Goal: Task Accomplishment & Management: Use online tool/utility

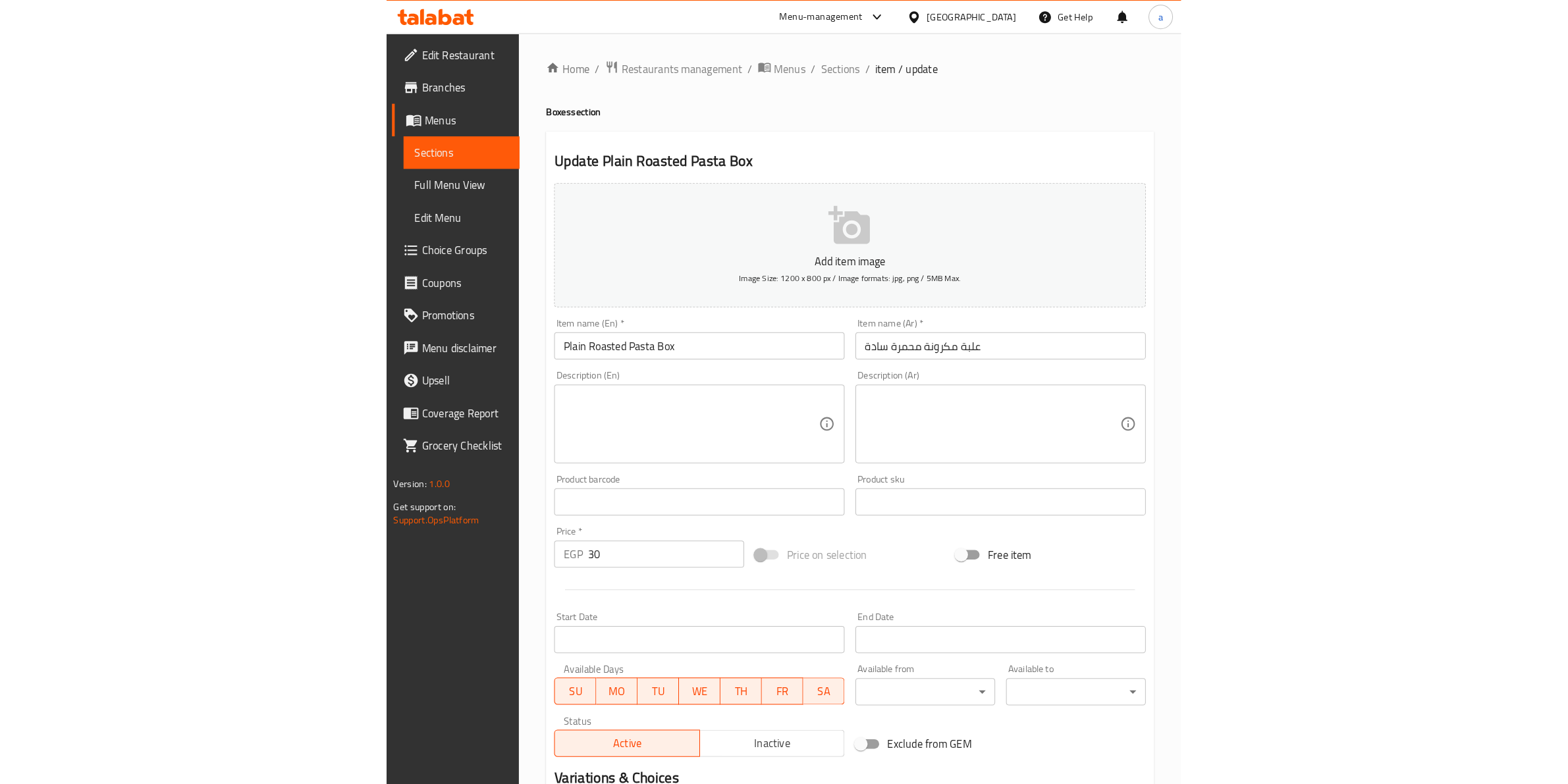
scroll to position [144, 0]
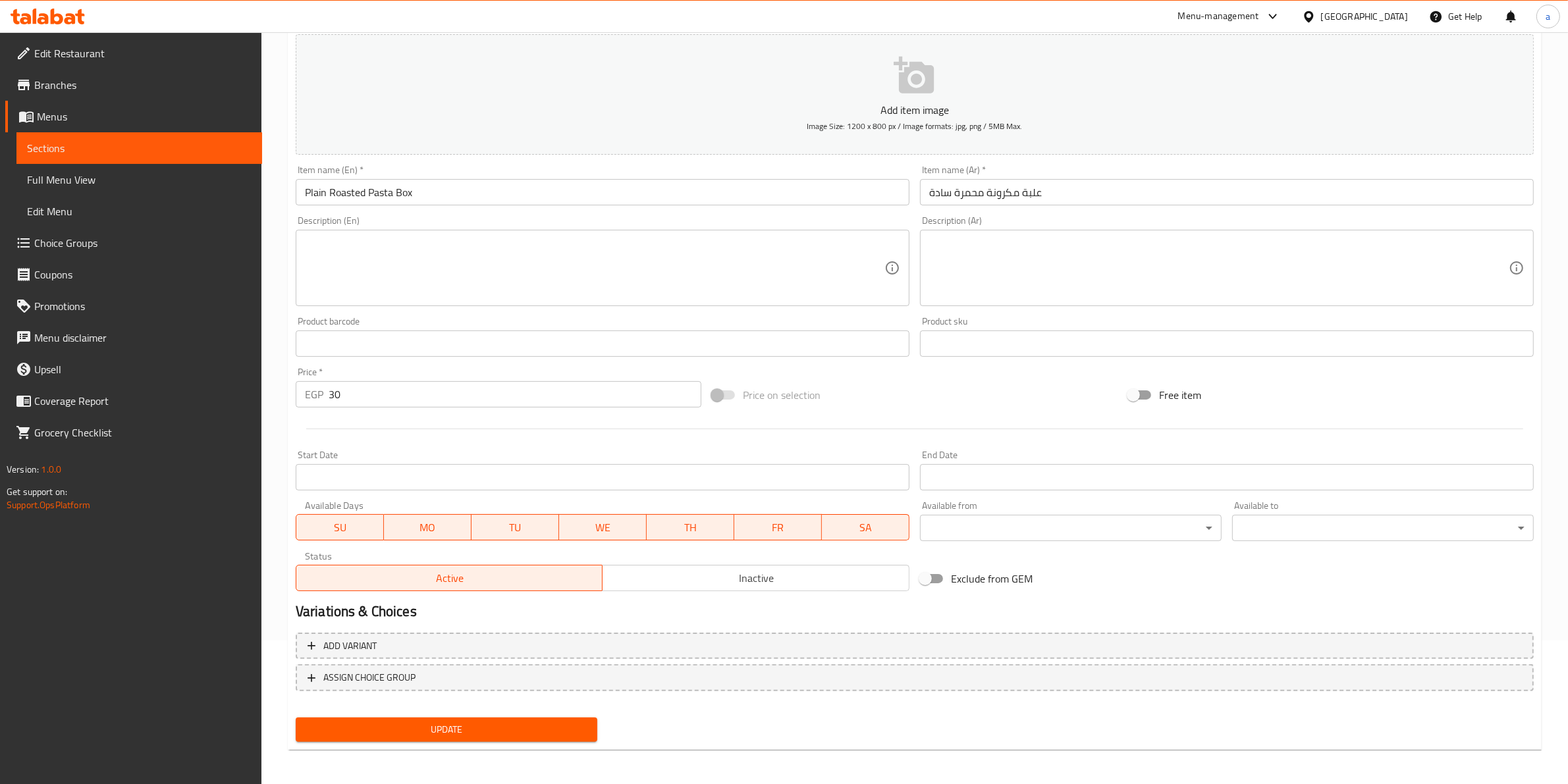
click at [91, 81] on span "Branches" at bounding box center [143, 85] width 218 height 16
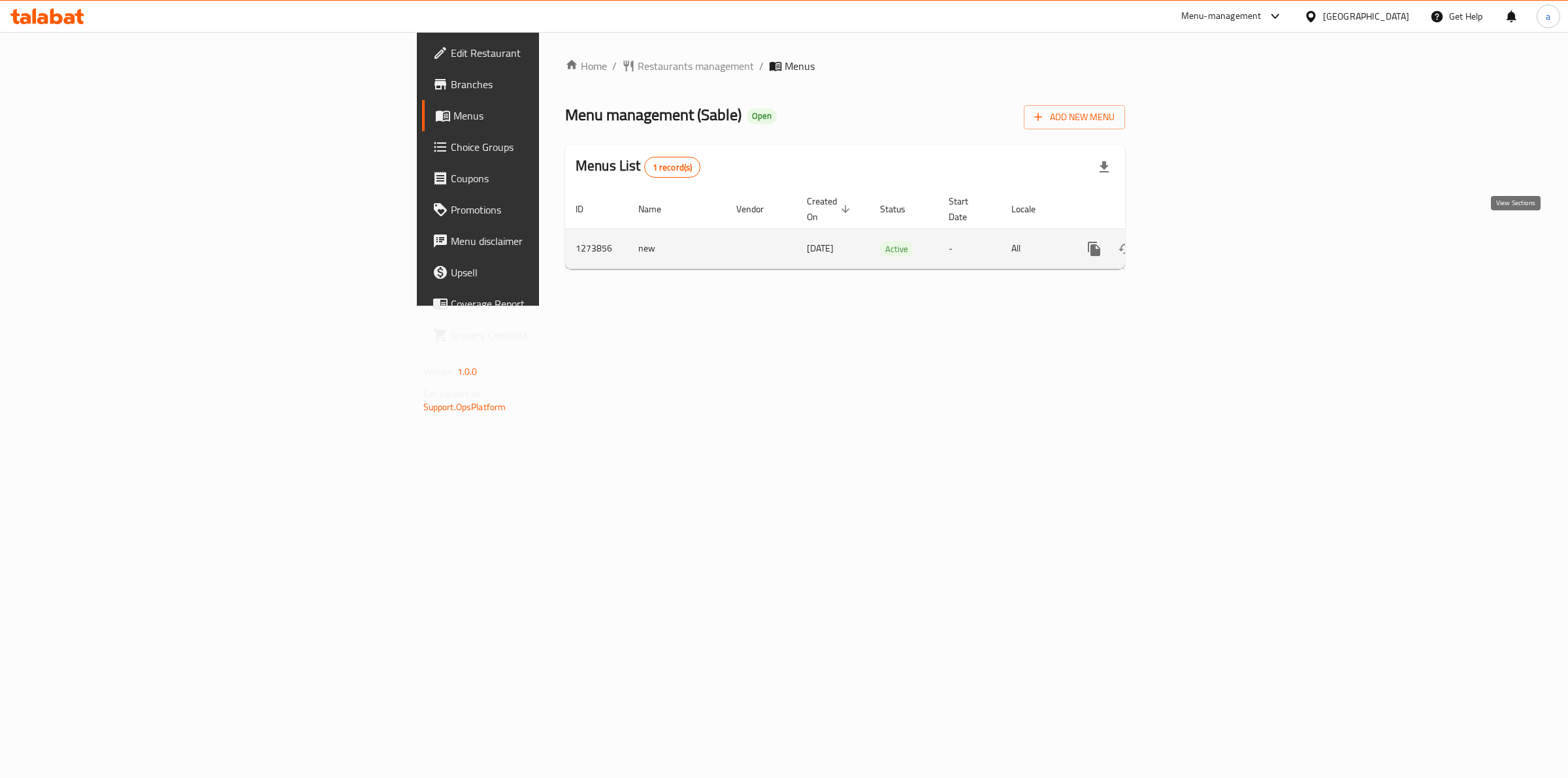
click at [1194, 243] on icon "enhanced table" at bounding box center [1188, 248] width 11 height 12
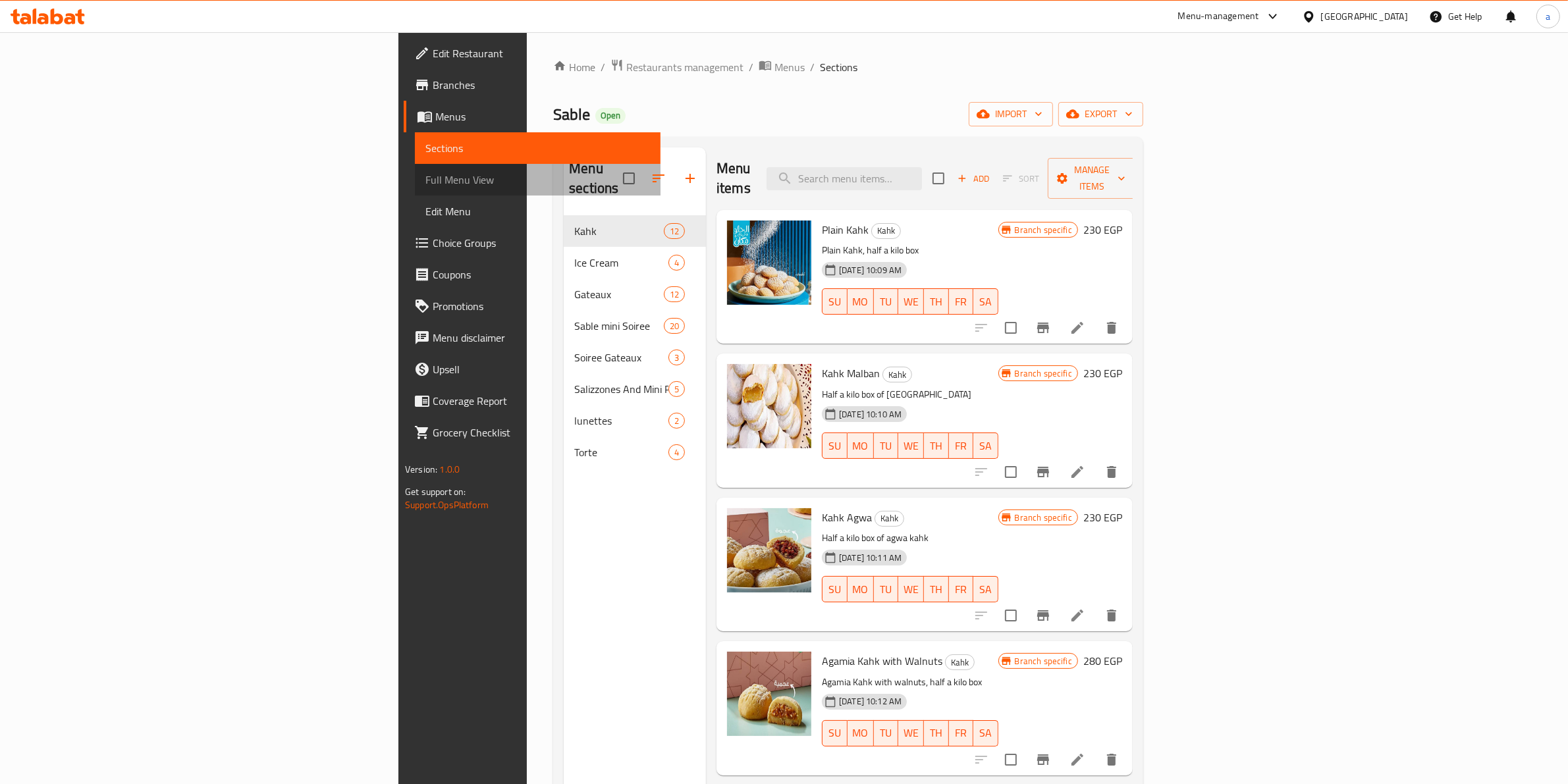
click at [426, 179] on span "Full Menu View" at bounding box center [537, 179] width 224 height 16
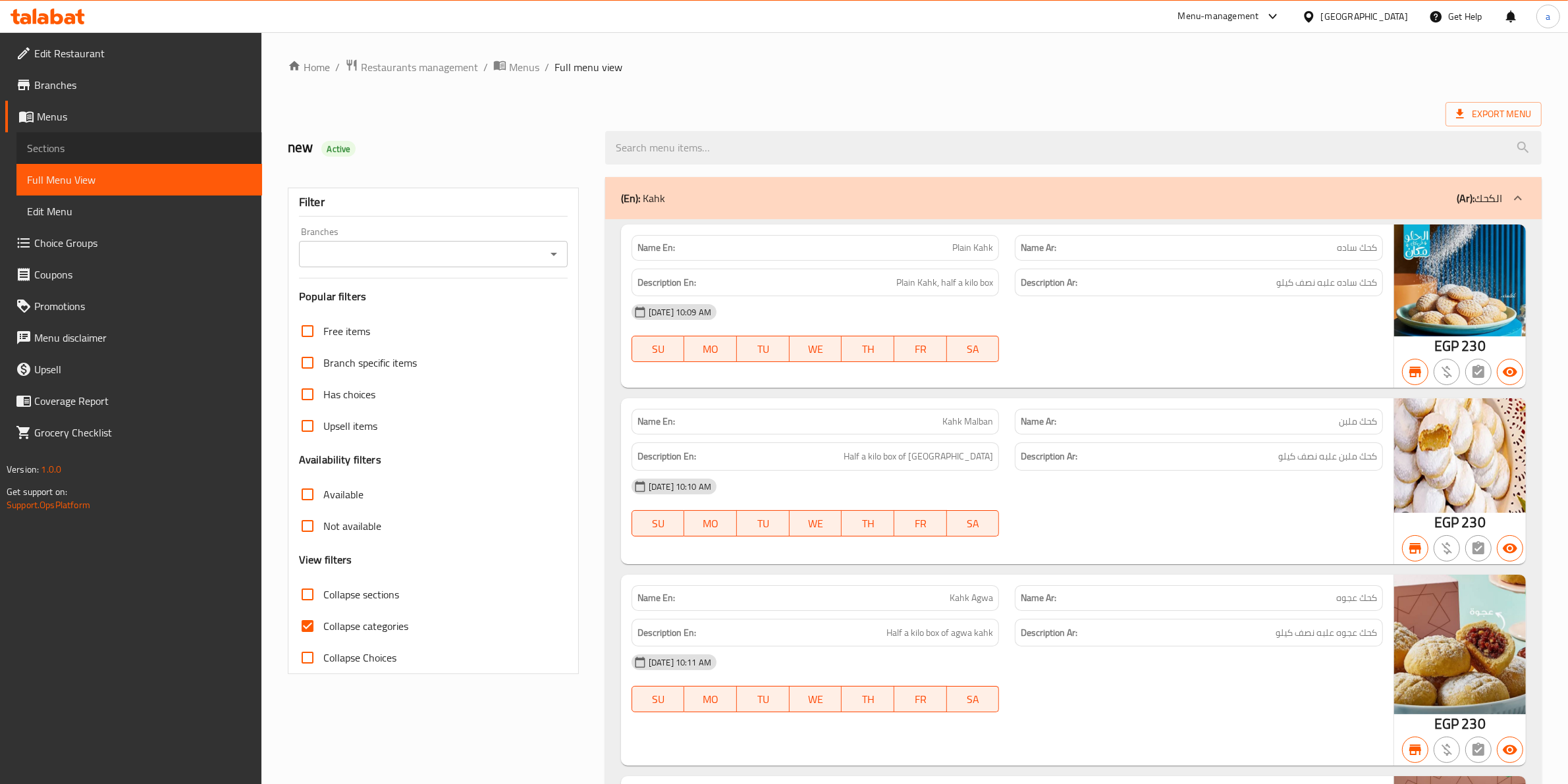
click at [147, 133] on link "Sections" at bounding box center [139, 148] width 246 height 31
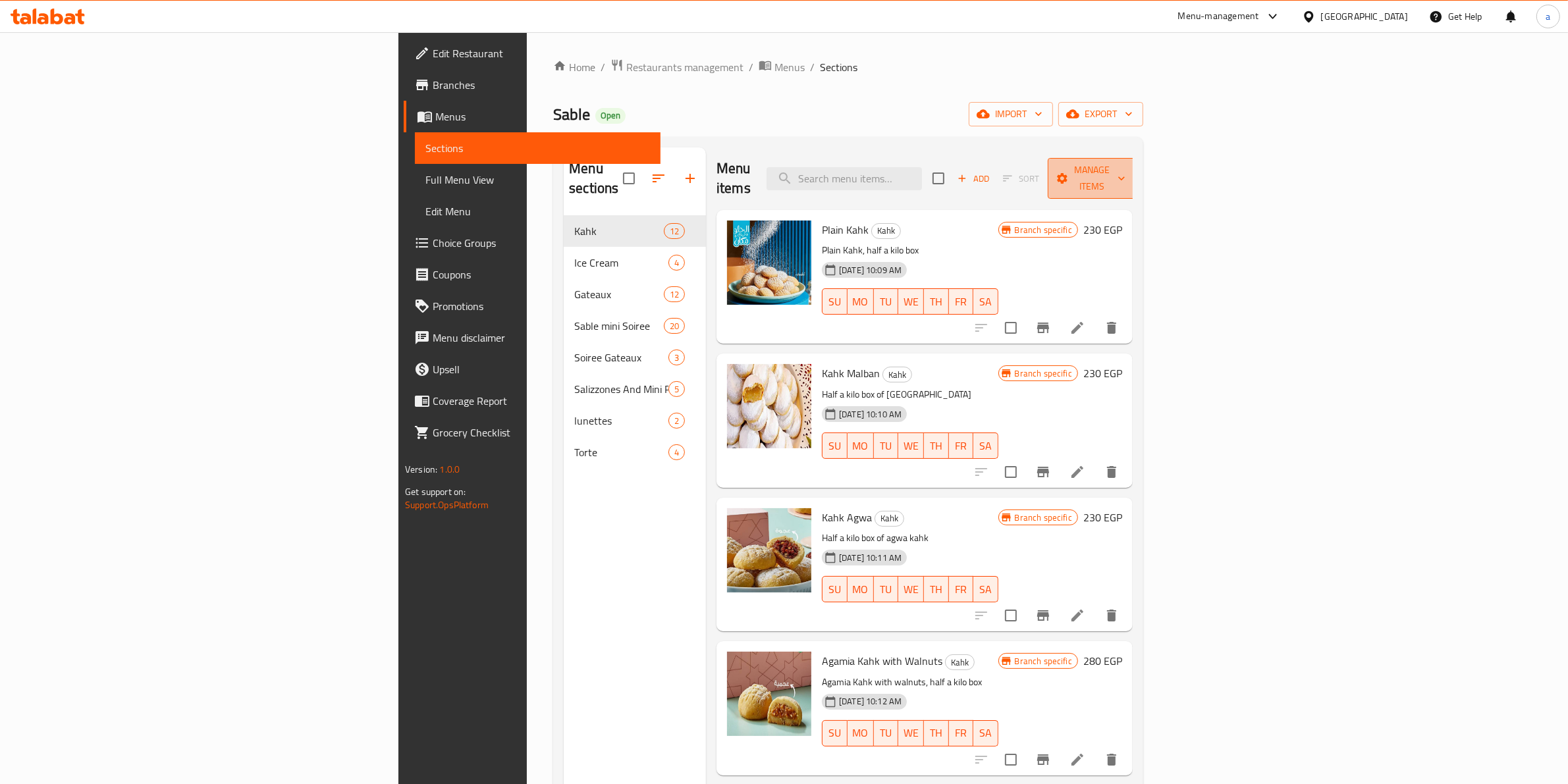
click at [1125, 166] on span "Manage items" at bounding box center [1092, 179] width 68 height 33
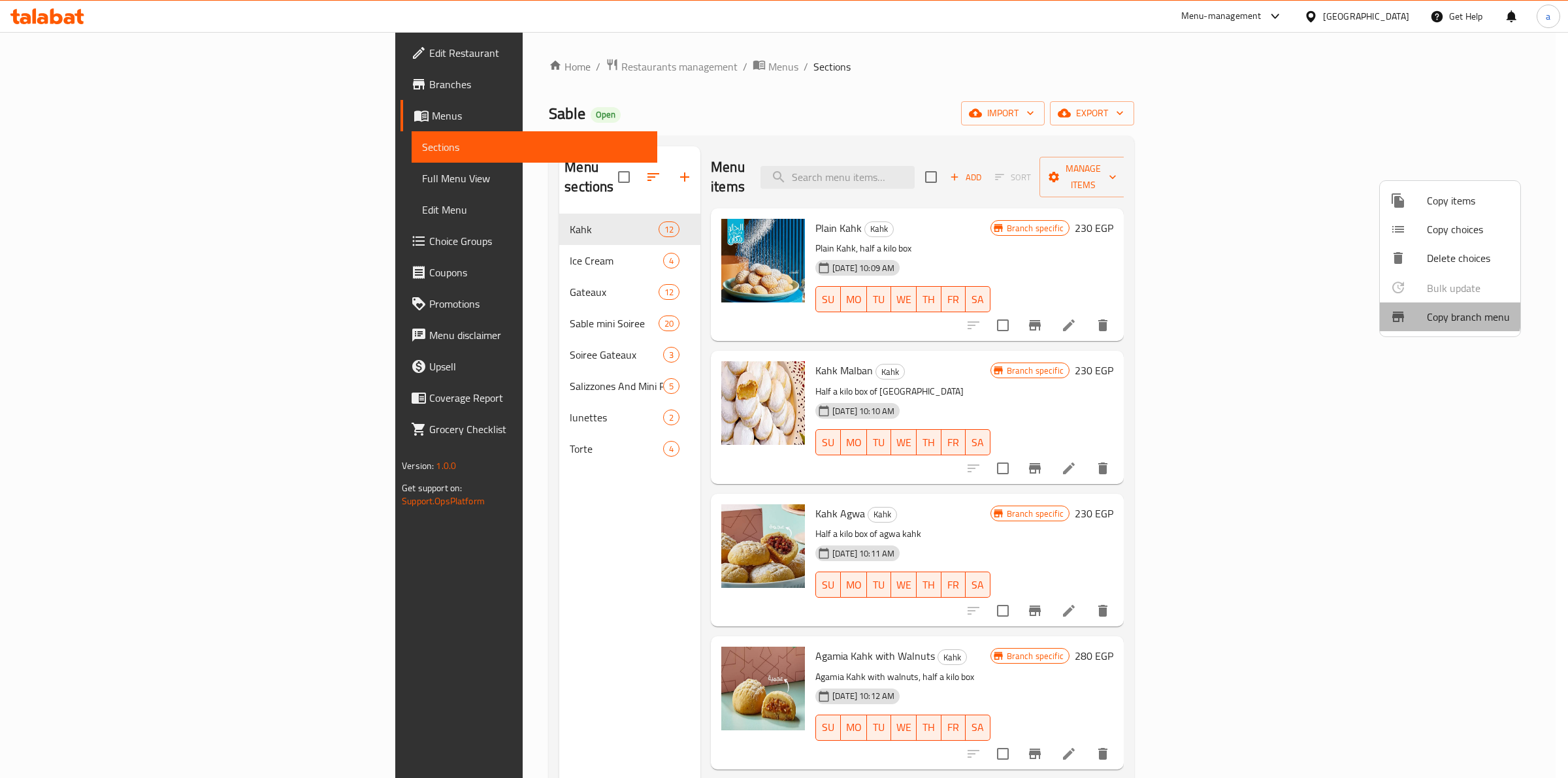
click at [1431, 313] on span "Copy branch menu" at bounding box center [1468, 317] width 83 height 16
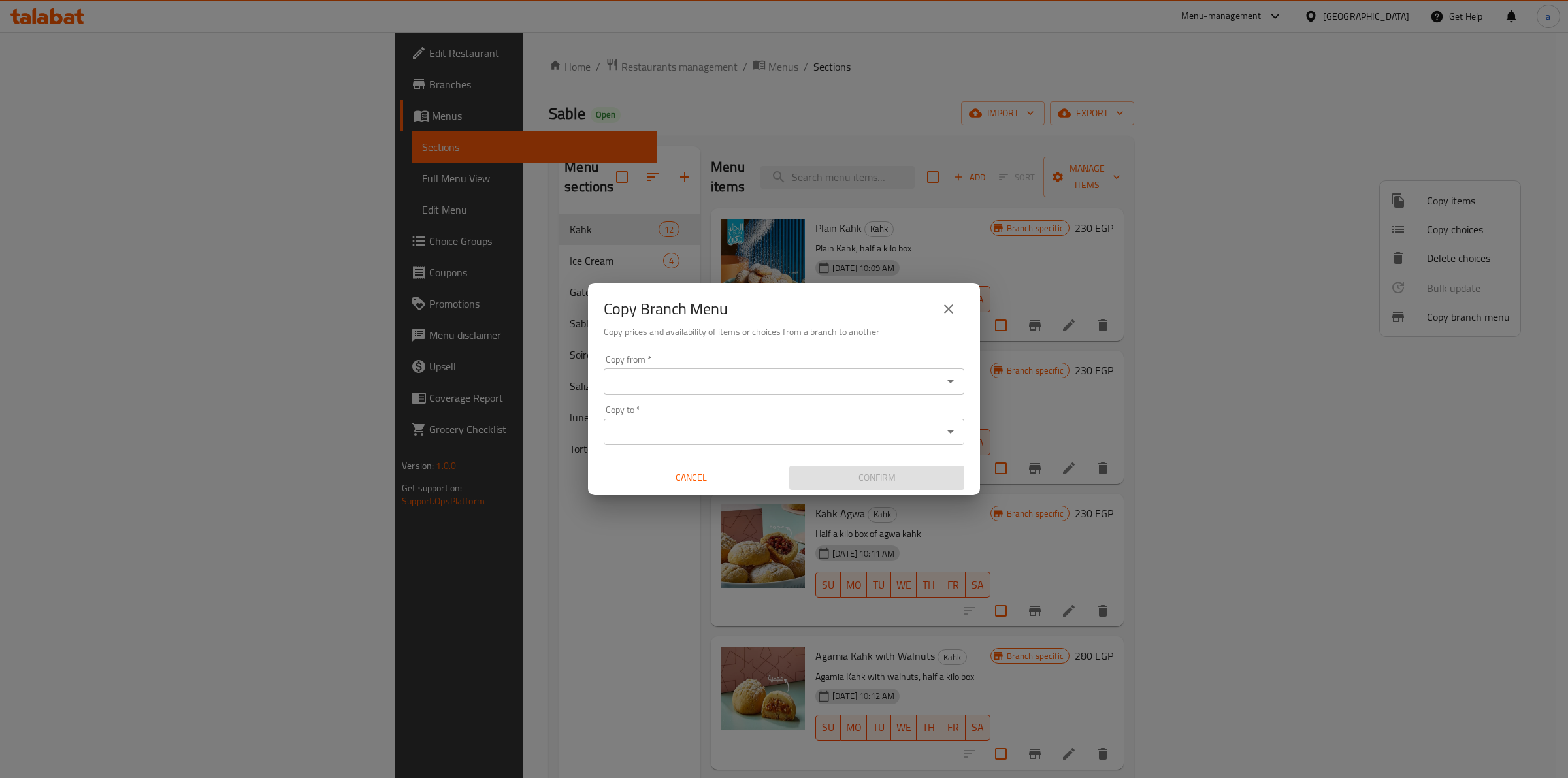
click at [798, 392] on div "Copy from *" at bounding box center [783, 382] width 361 height 26
click at [956, 376] on icon "Open" at bounding box center [950, 381] width 16 height 16
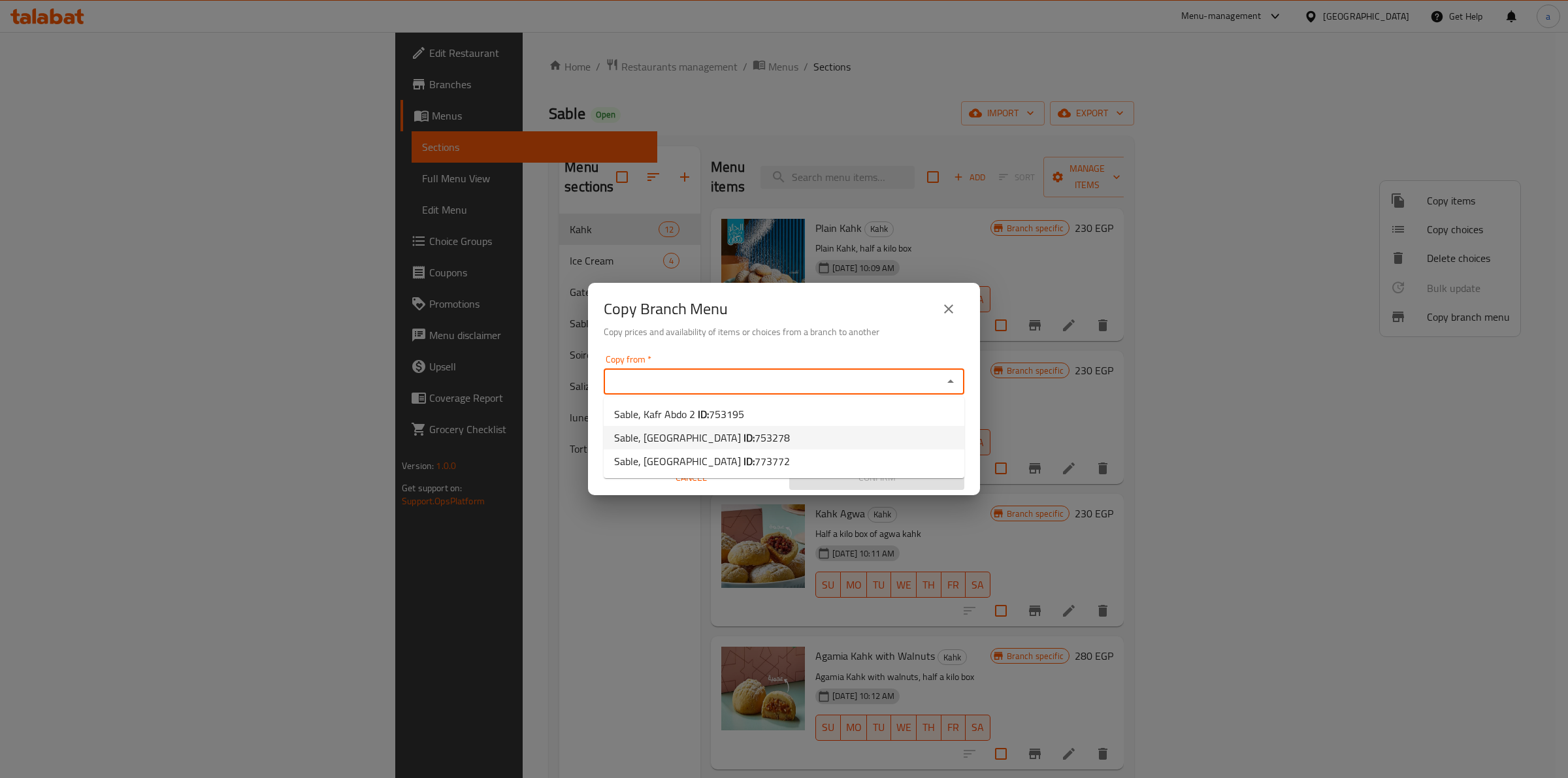
click at [825, 438] on li "Sable, El Malek Street ID: 753278" at bounding box center [783, 438] width 361 height 24
type input "Sable, El Malek Street"
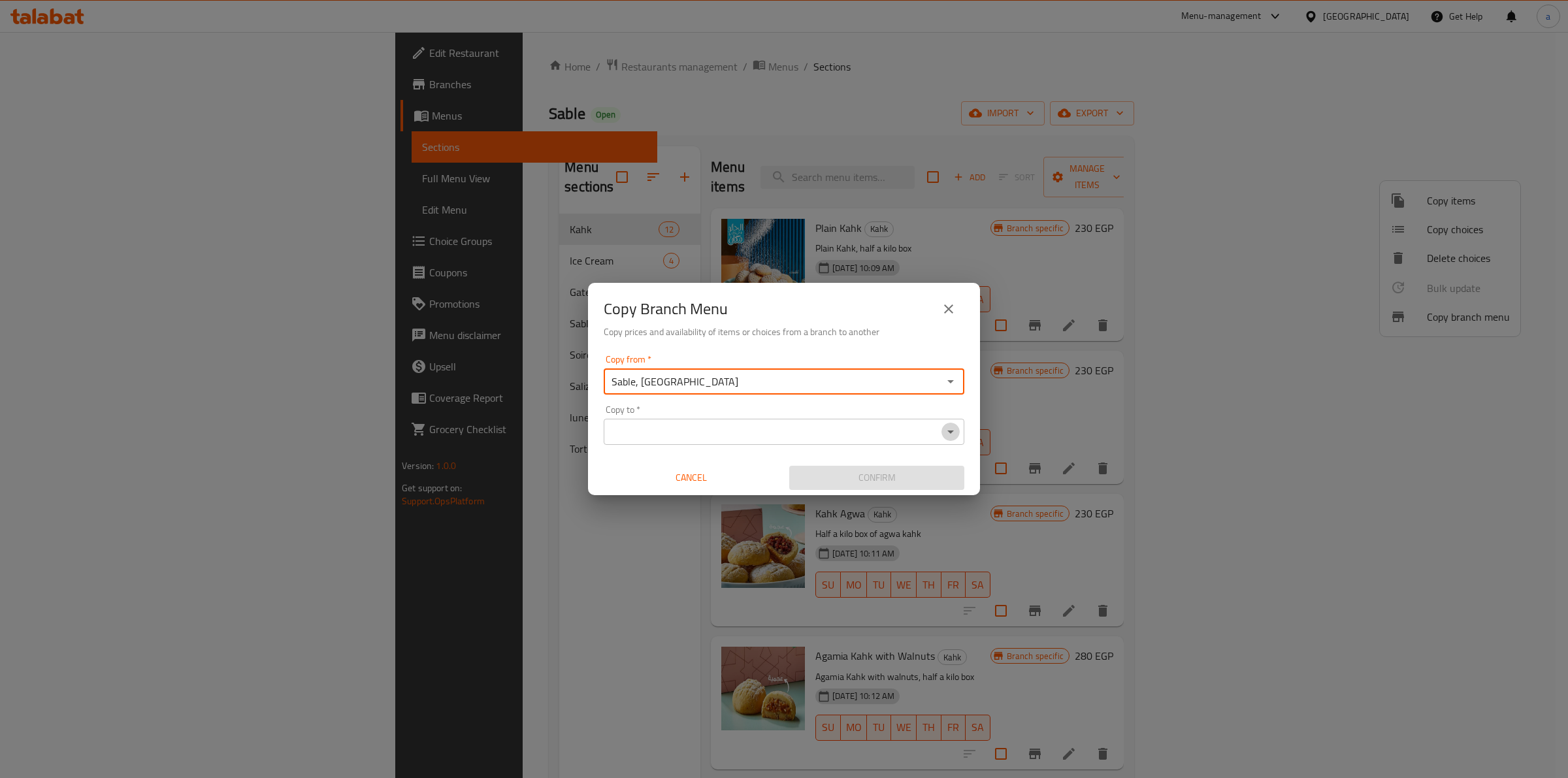
click at [951, 426] on icon "Open" at bounding box center [950, 432] width 16 height 16
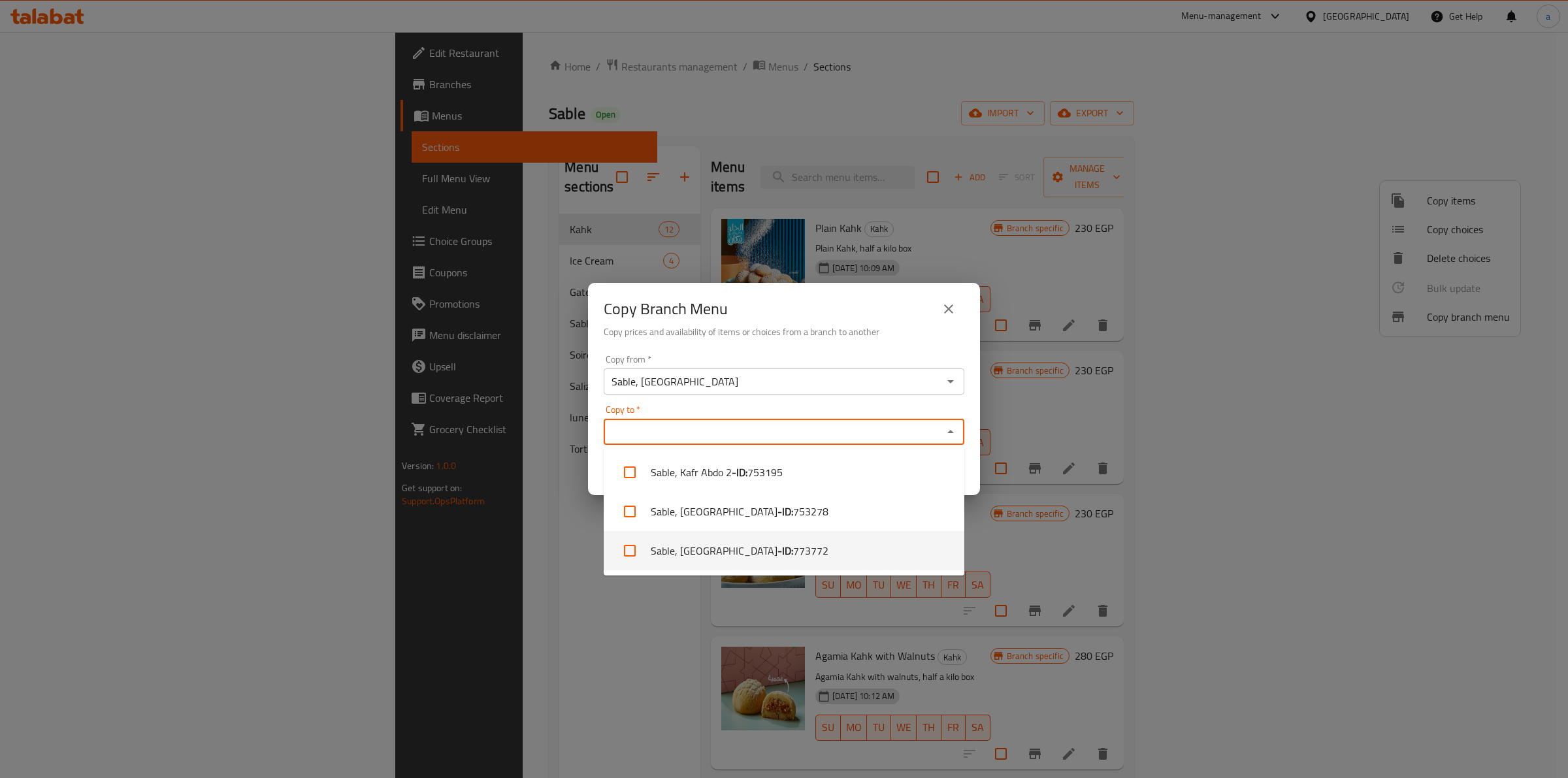
click at [793, 546] on span "773772" at bounding box center [810, 551] width 35 height 16
checkbox input "true"
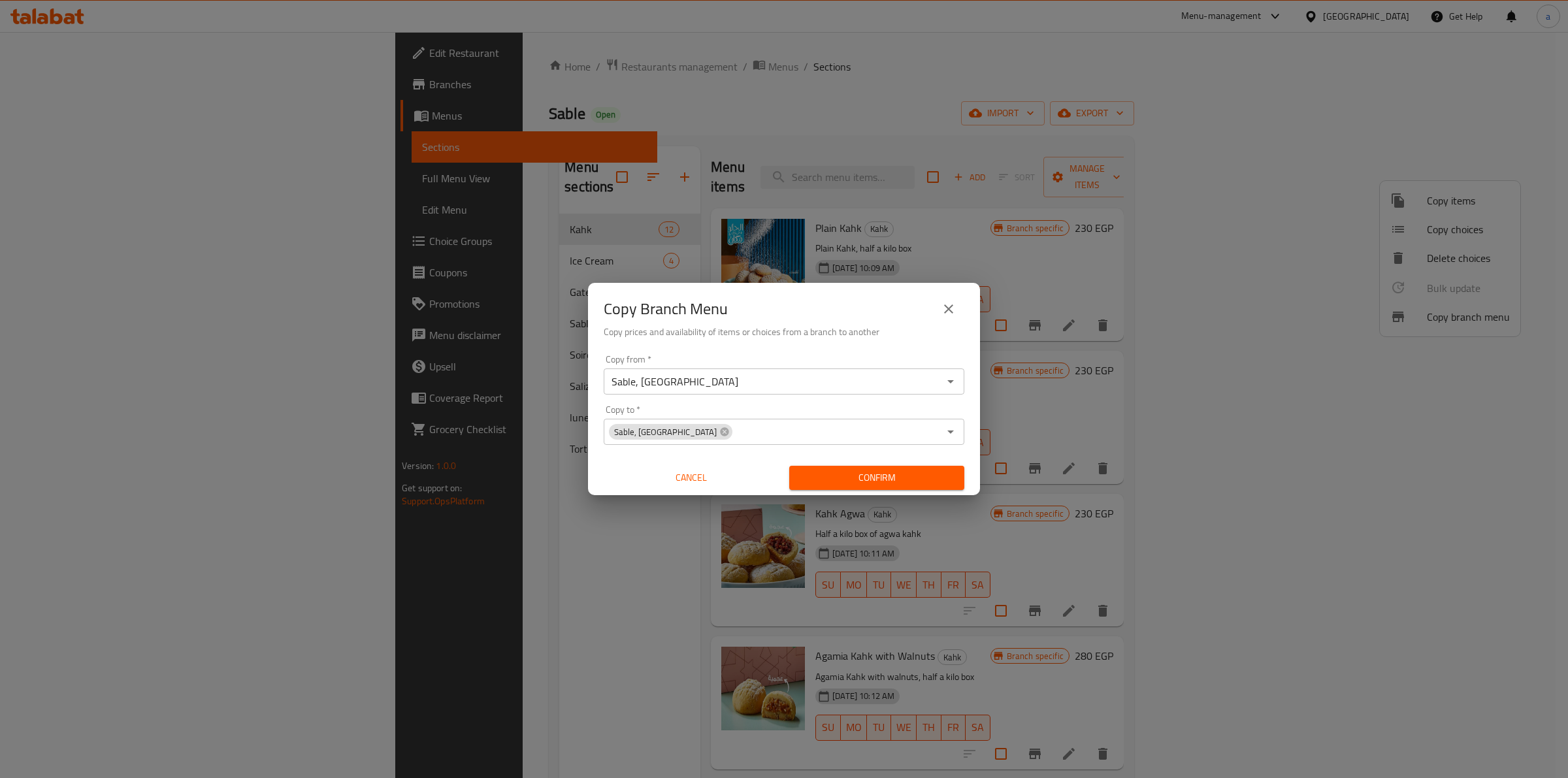
click at [774, 399] on div "Copy from   * Sable, El Malek Street Copy from * Copy to   * Sable, Maraqia Vil…" at bounding box center [783, 422] width 392 height 145
click at [875, 487] on button "Confirm" at bounding box center [877, 478] width 175 height 24
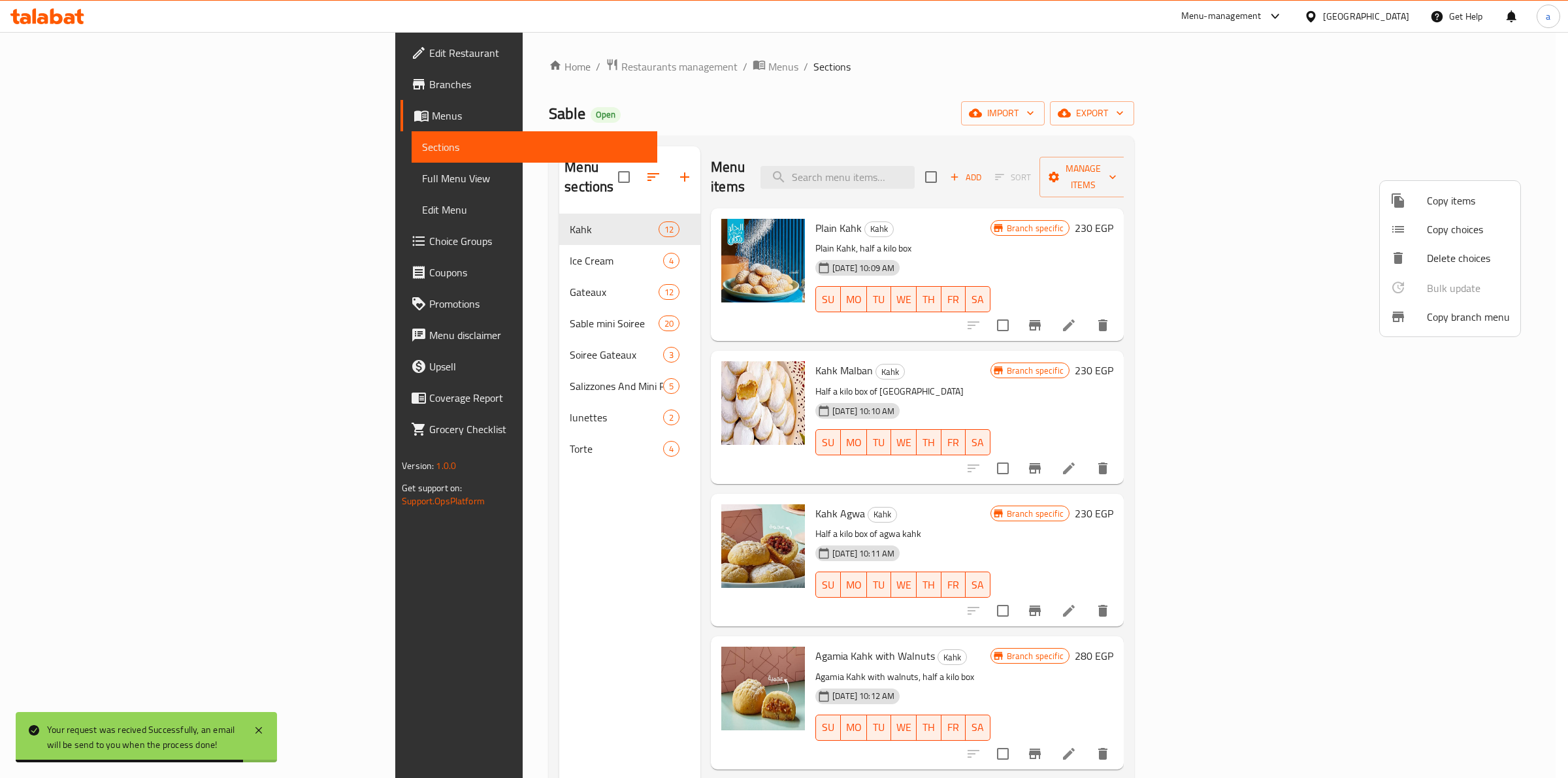
click at [127, 181] on div at bounding box center [784, 389] width 1568 height 778
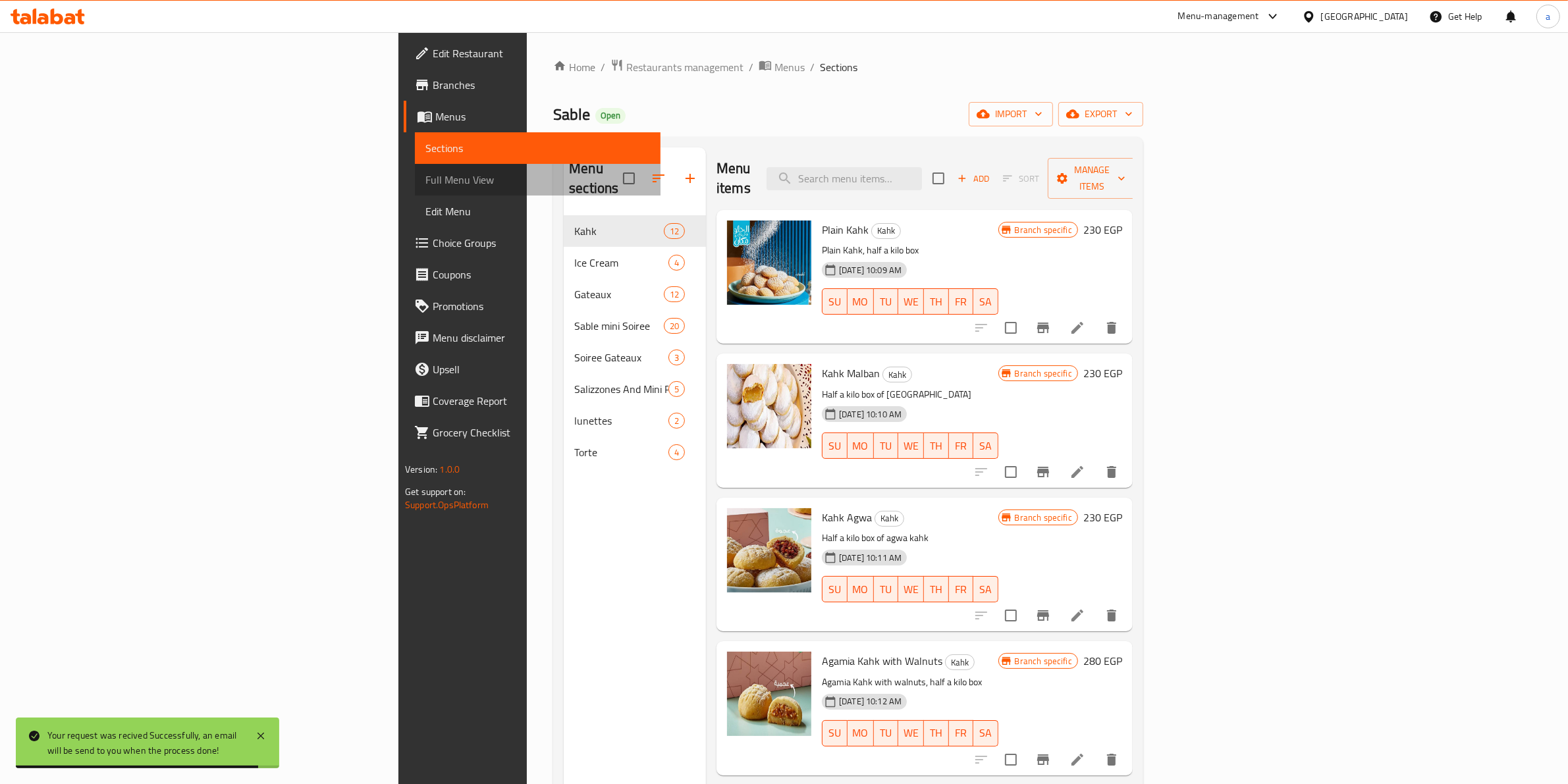
click at [426, 182] on span "Full Menu View" at bounding box center [537, 179] width 224 height 16
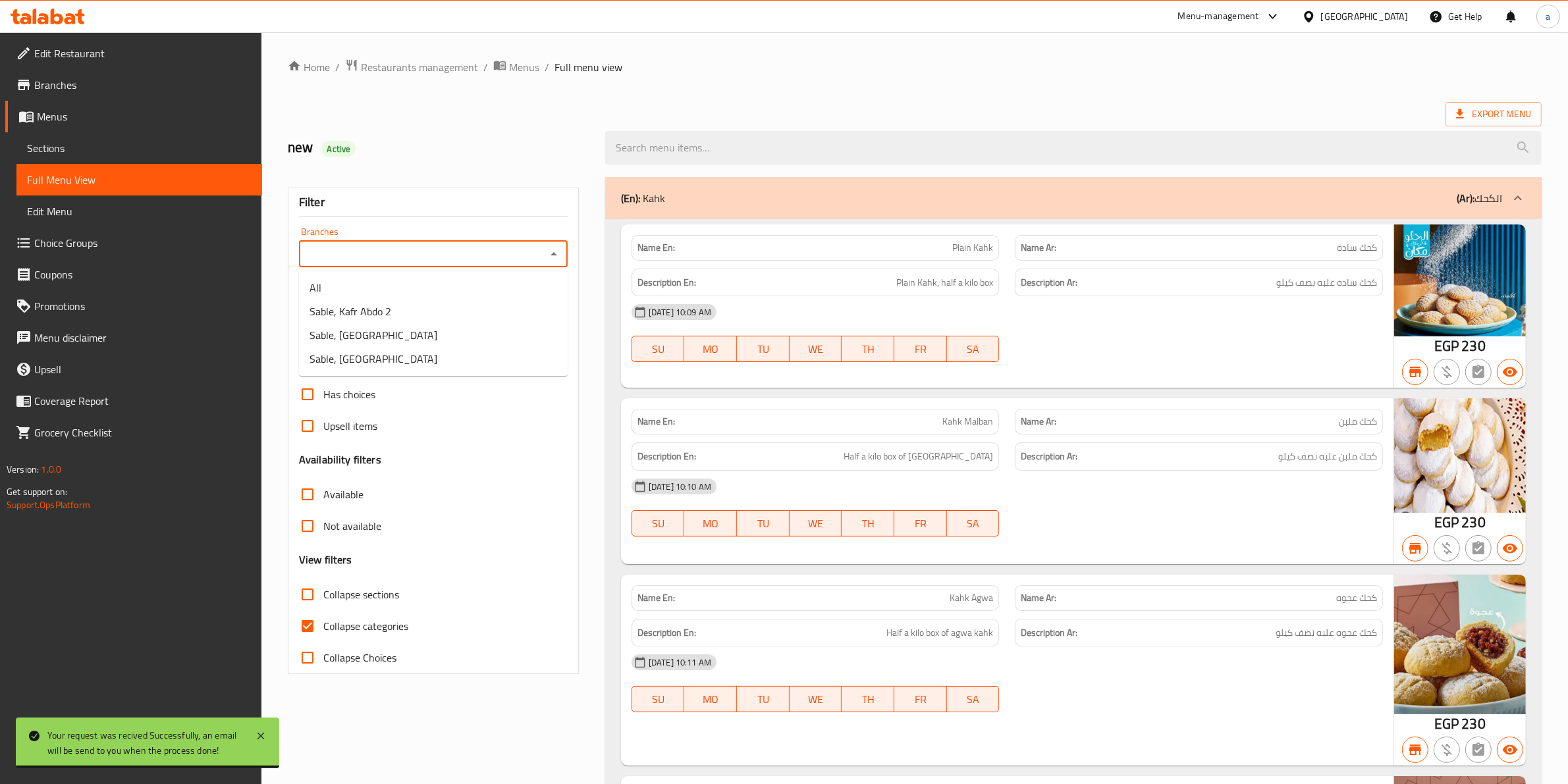
click at [445, 263] on input "Branches" at bounding box center [422, 254] width 239 height 18
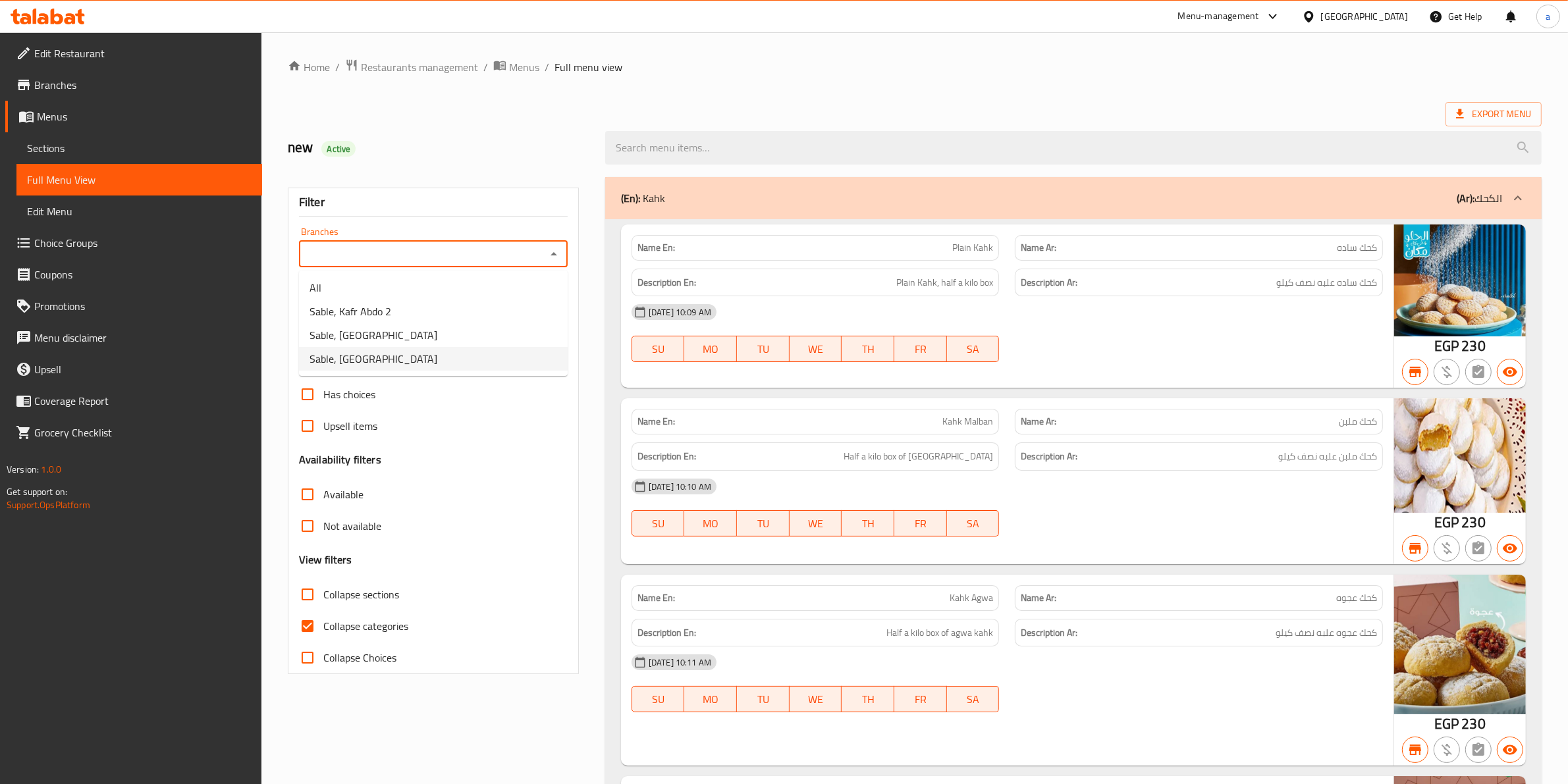
click at [424, 361] on li "Sable, Maraqia Village" at bounding box center [433, 359] width 269 height 24
type input "Sable, Maraqia Village"
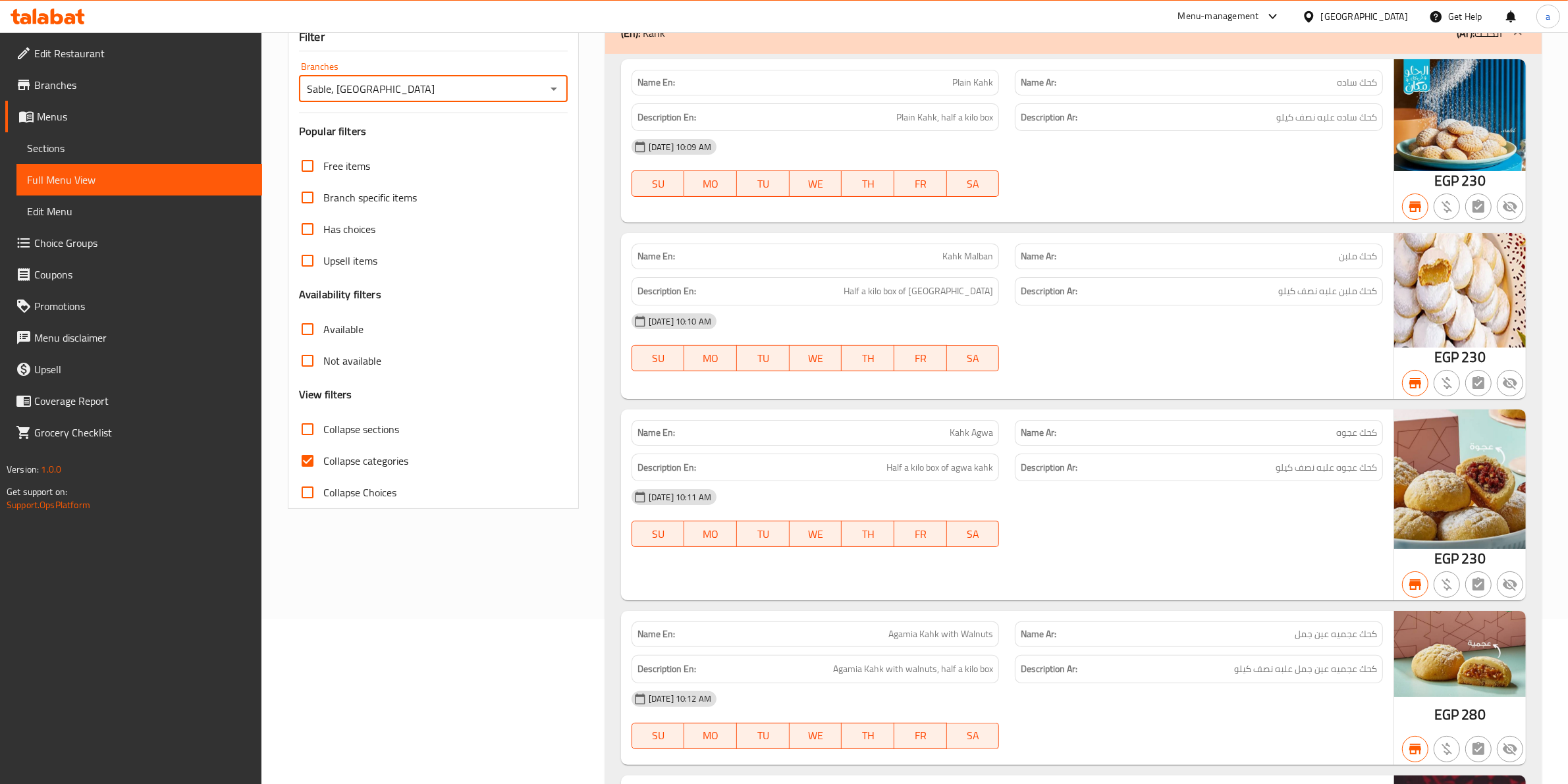
scroll to position [164, 0]
click at [307, 468] on input "Collapse categories" at bounding box center [308, 462] width 31 height 31
checkbox input "false"
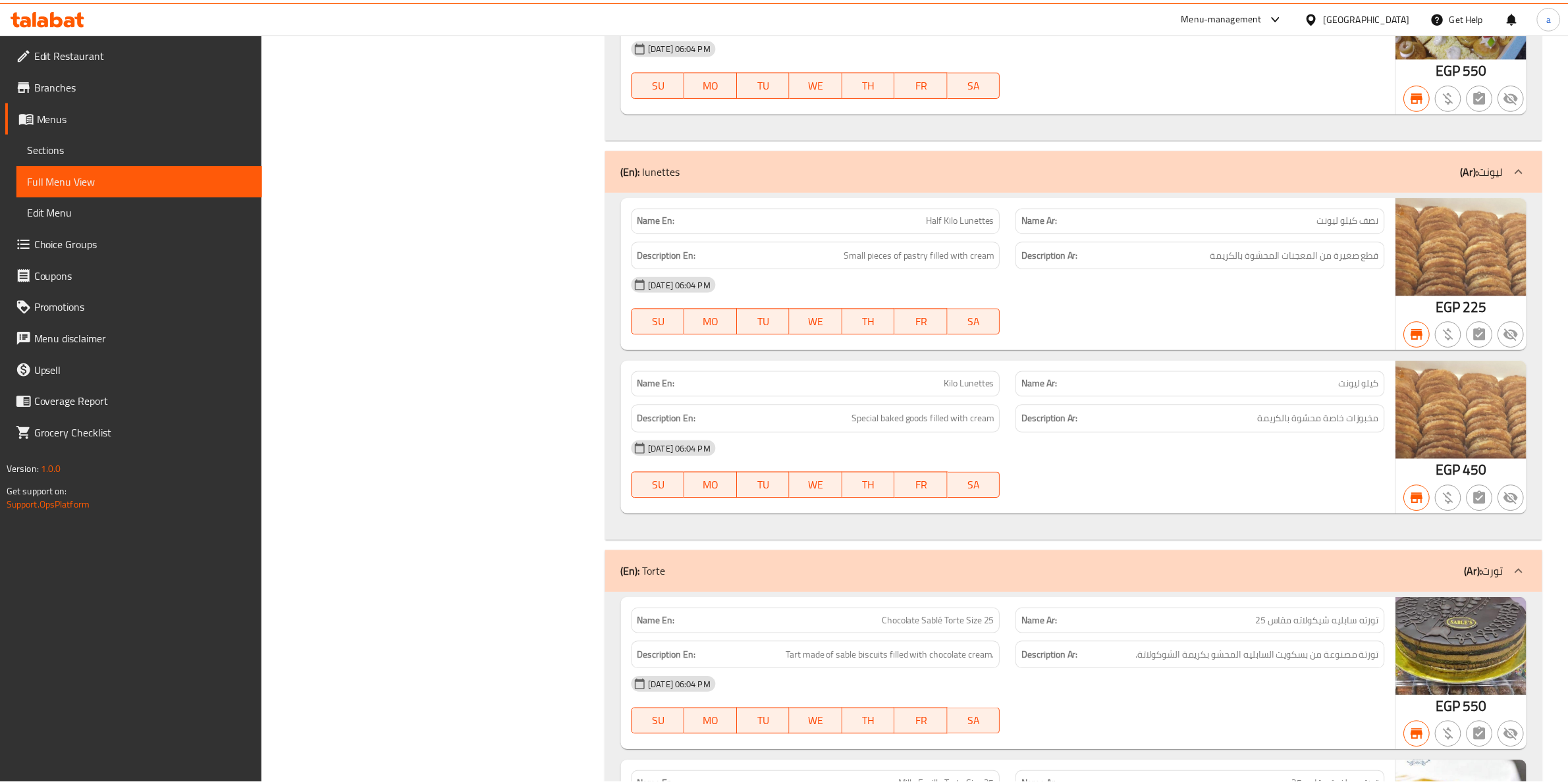
scroll to position [12287, 0]
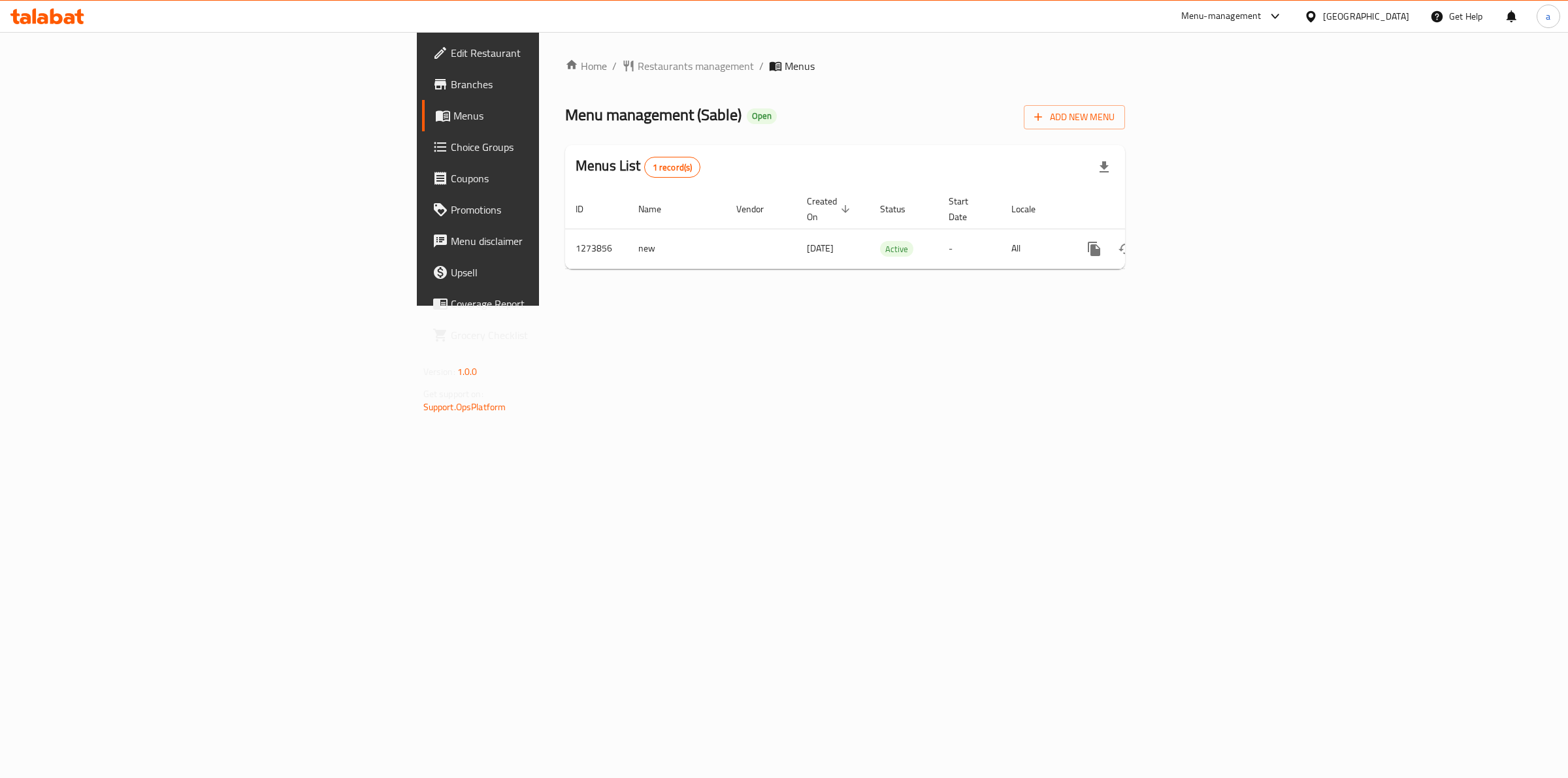
click at [451, 76] on span "Branches" at bounding box center [559, 84] width 218 height 16
